Goal: Find specific page/section: Find specific page/section

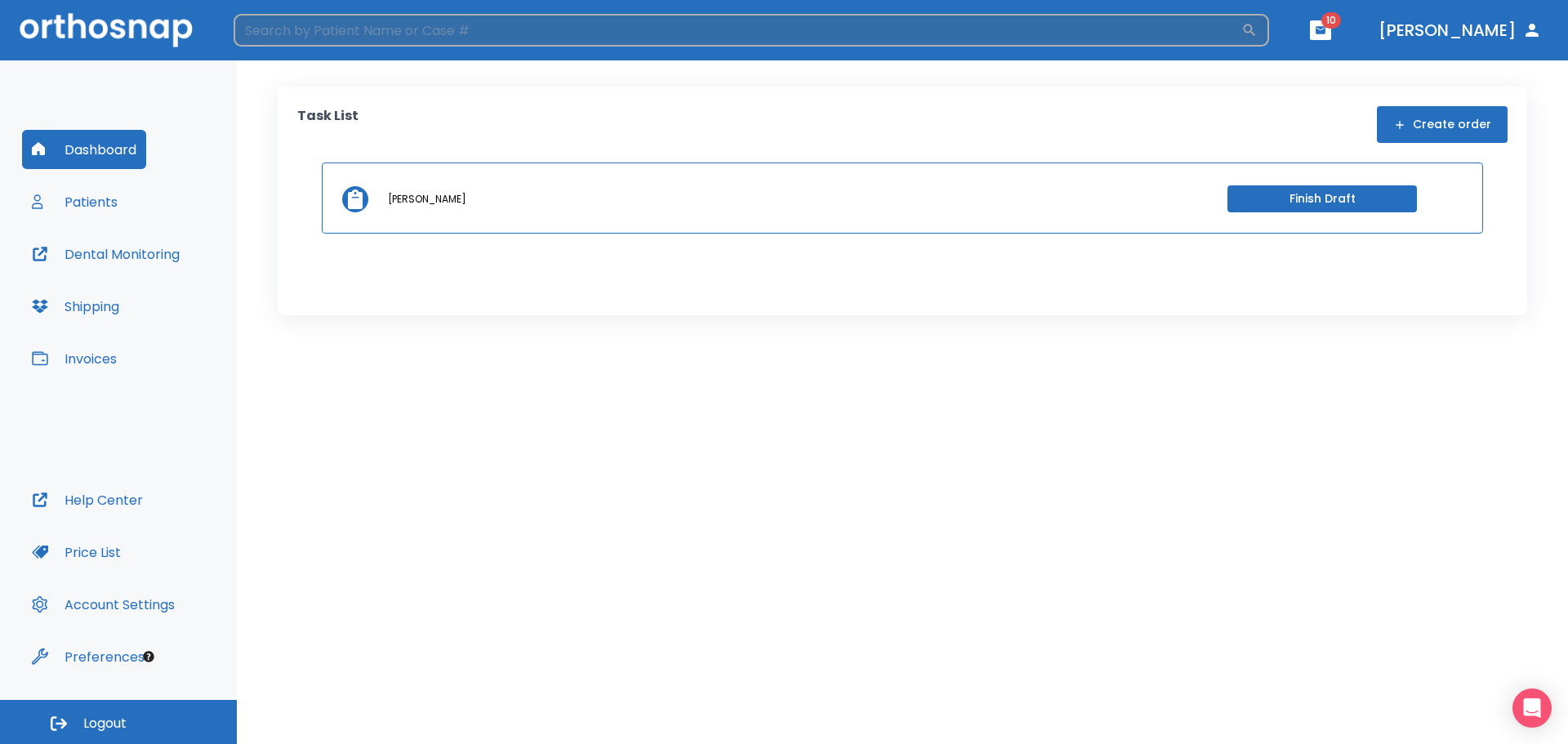
click at [346, 26] on input "search" at bounding box center [737, 30] width 1008 height 33
type input "[PERSON_NAME]"
click at [1258, 31] on icon "button" at bounding box center [1248, 30] width 16 height 16
click at [1241, 22] on button "button" at bounding box center [1248, 30] width 16 height 16
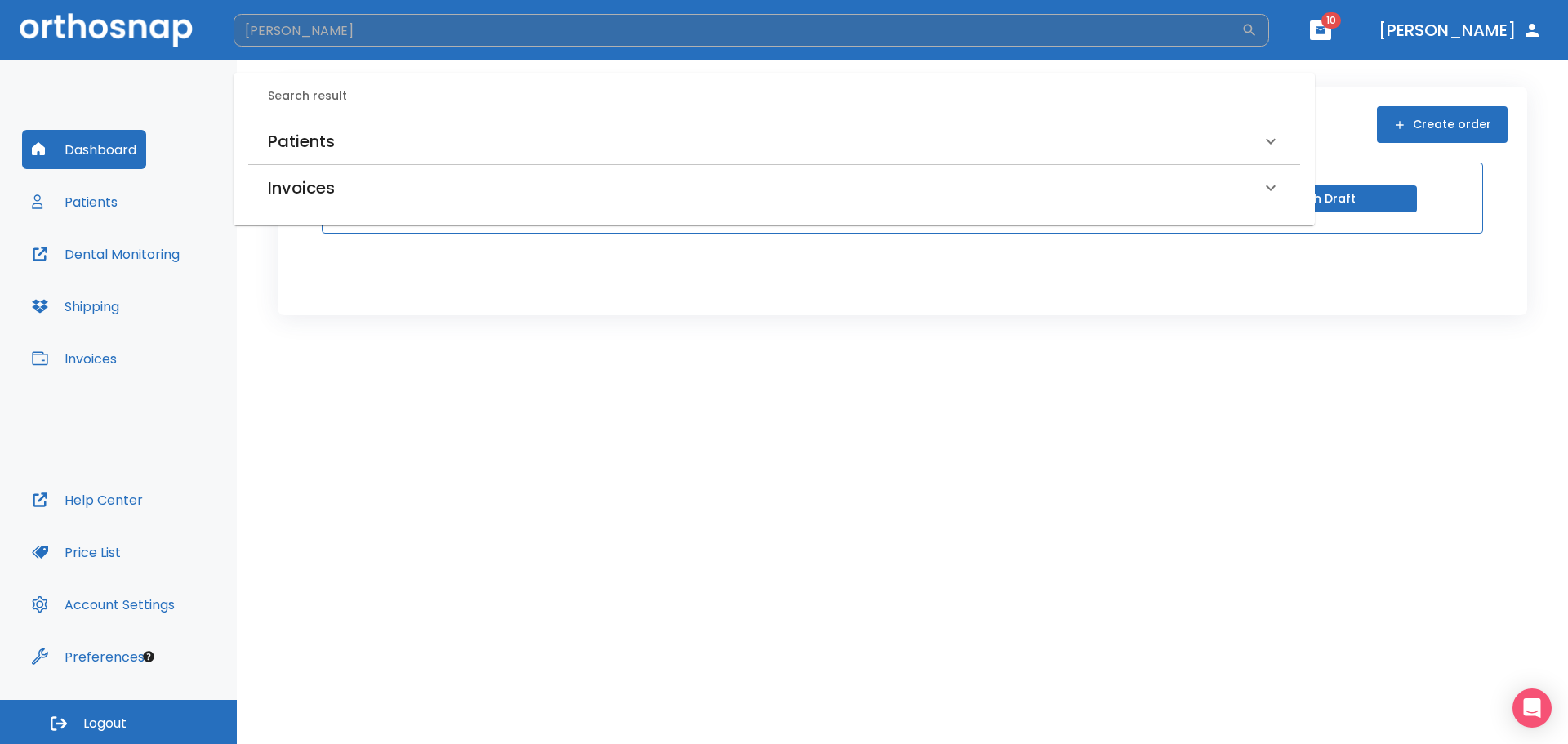
click at [302, 138] on h6 "Patients" at bounding box center [301, 141] width 67 height 26
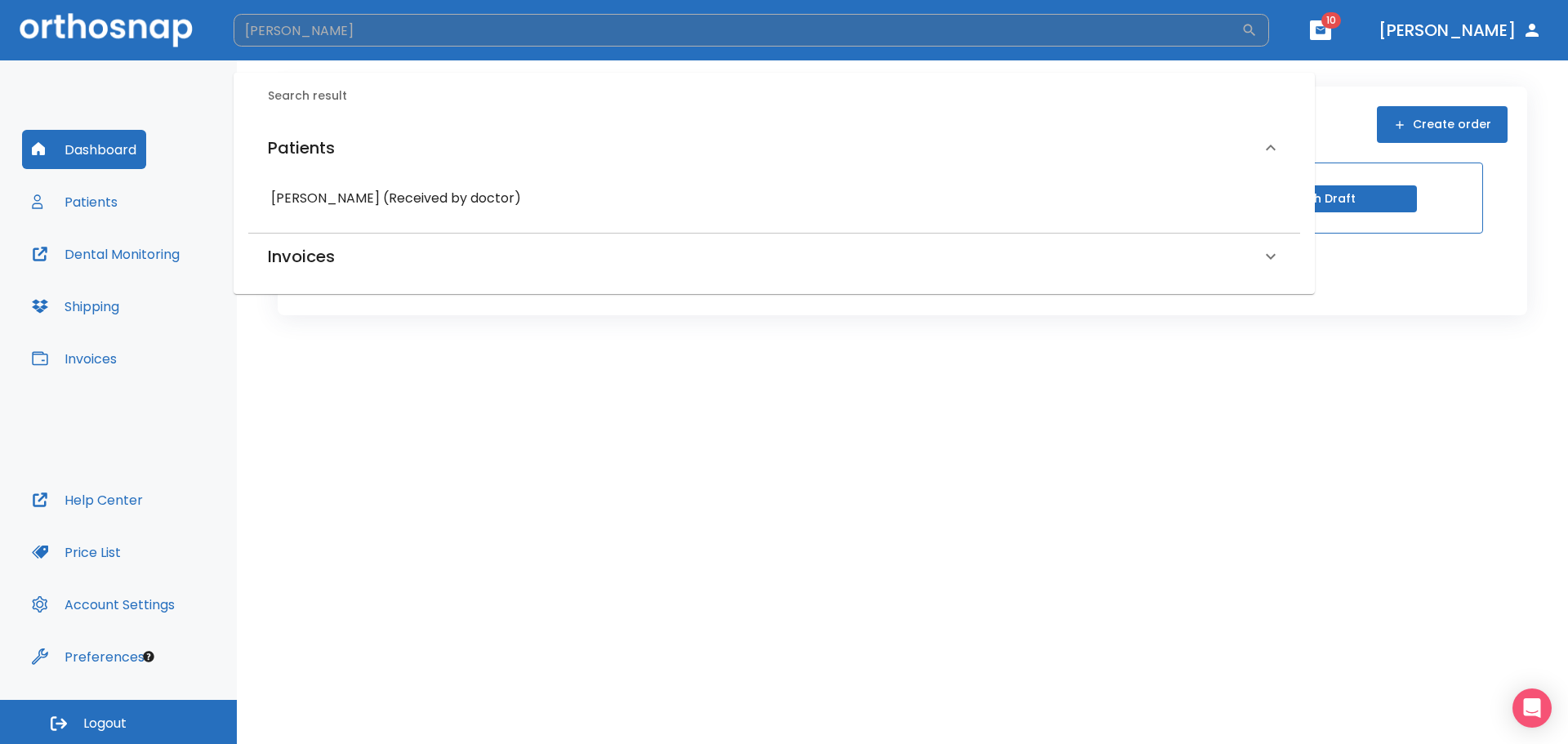
click at [339, 202] on h6 "[PERSON_NAME] (Received by doctor)" at bounding box center [774, 198] width 1006 height 23
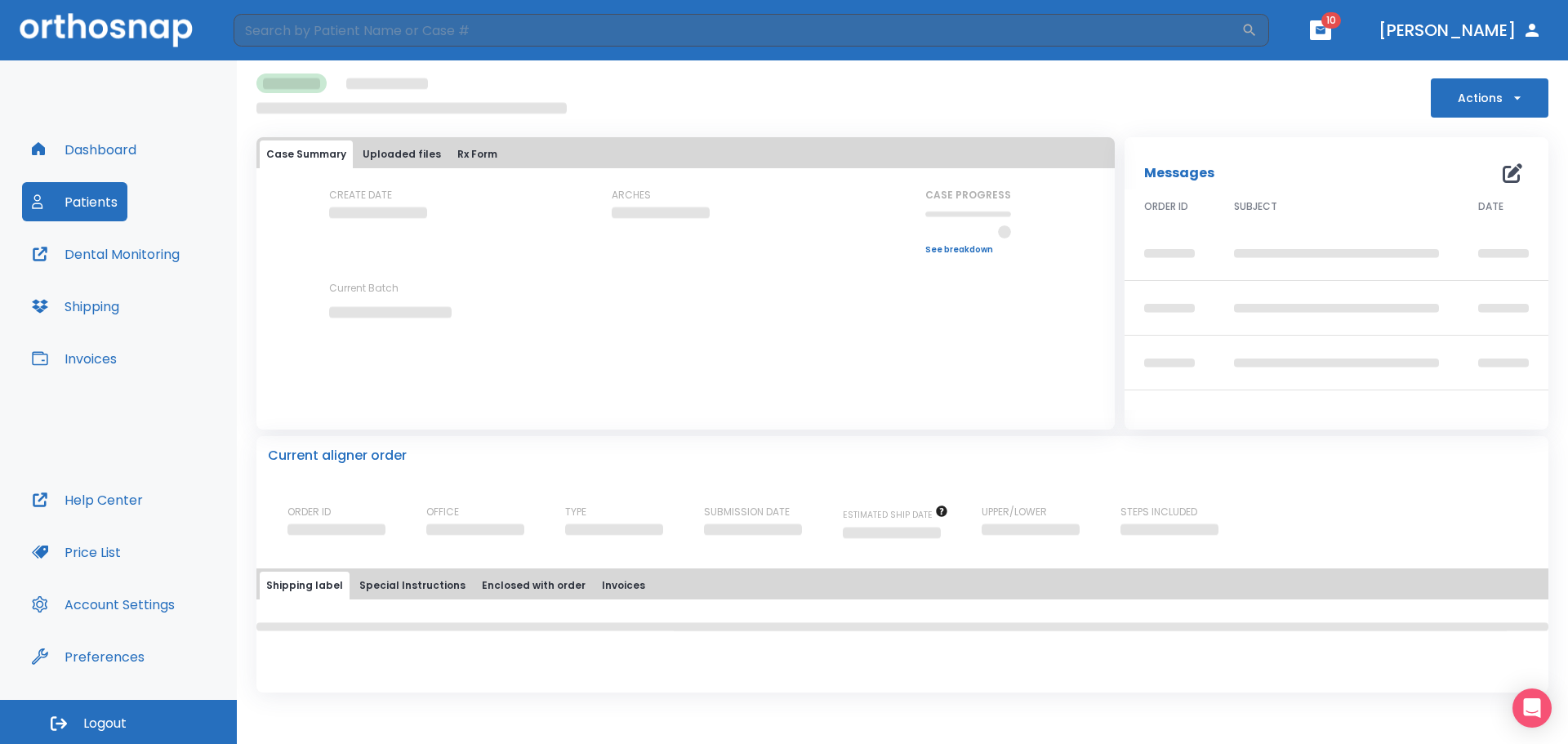
click at [114, 254] on button "Dental Monitoring" at bounding box center [106, 254] width 168 height 39
